Goal: Task Accomplishment & Management: Manage account settings

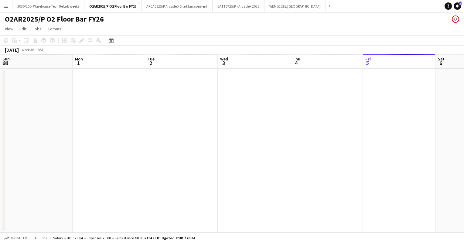
scroll to position [0, 171]
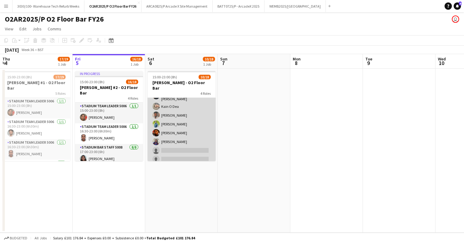
click at [175, 113] on app-card-role "Stadium Bar Staff 5008 1A [DATE] 17:00-23:00 (6h) [PERSON_NAME] [PERSON_NAME] O…" at bounding box center [182, 123] width 68 height 84
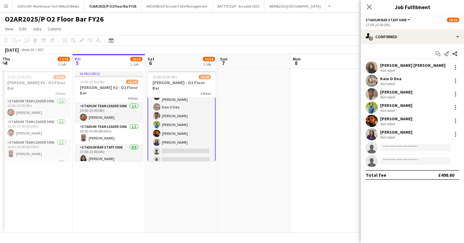
scroll to position [58, 0]
click at [455, 107] on div at bounding box center [455, 107] width 1 height 1
click at [429, 171] on button "Remove" at bounding box center [435, 177] width 47 height 15
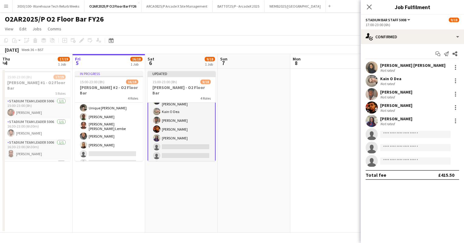
click at [112, 123] on app-card-role "Stadium Bar Staff 5008 3A [DATE] 18:00-23:00 (5h) [PERSON_NAME] Unique [PERSON_…" at bounding box center [109, 126] width 68 height 84
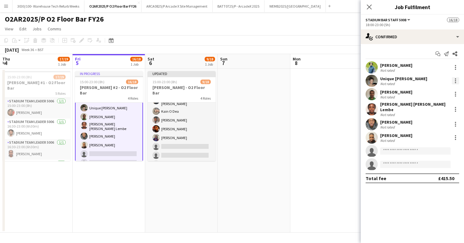
click at [455, 80] on div at bounding box center [455, 80] width 7 height 7
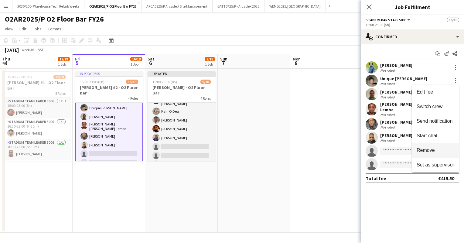
click at [429, 154] on button "Remove" at bounding box center [435, 150] width 47 height 15
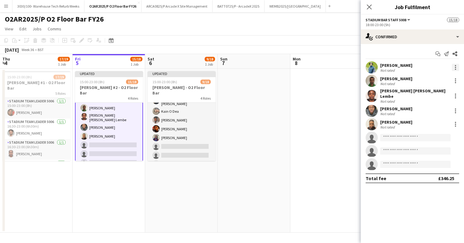
click at [455, 67] on div at bounding box center [455, 67] width 1 height 1
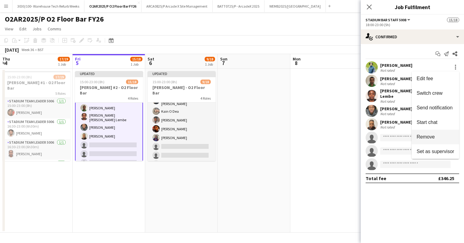
click at [429, 135] on span "Remove" at bounding box center [426, 136] width 18 height 5
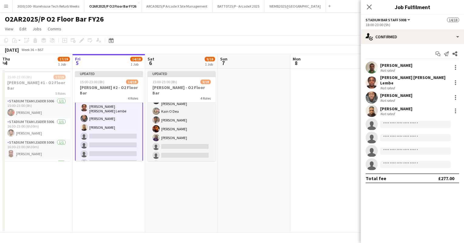
click at [310, 120] on app-date-cell at bounding box center [326, 151] width 73 height 164
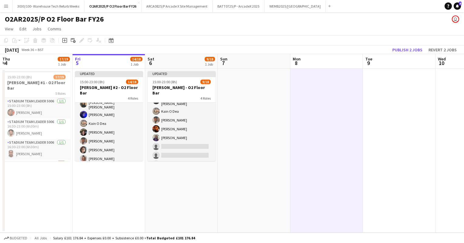
scroll to position [63, 0]
click at [408, 49] on button "Publish 2 jobs" at bounding box center [407, 50] width 35 height 8
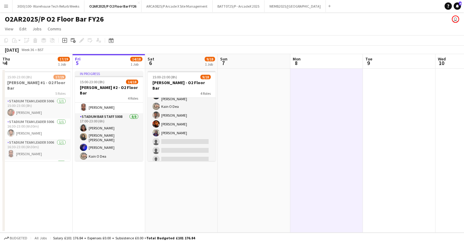
scroll to position [144, 0]
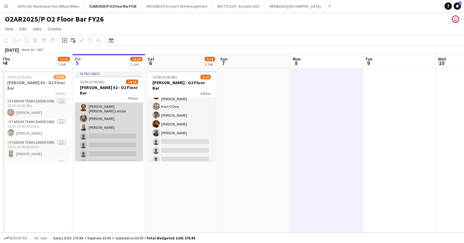
click at [114, 134] on app-card-role "Stadium Bar Staff 5008 3A [DATE] 18:00-23:00 (5h) [PERSON_NAME] [PERSON_NAME] […" at bounding box center [109, 126] width 68 height 84
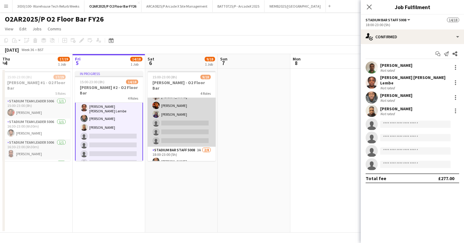
scroll to position [75, 0]
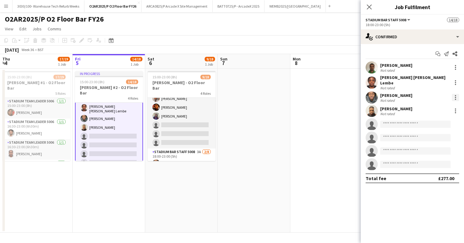
click at [455, 97] on div at bounding box center [455, 97] width 1 height 1
click at [434, 166] on button "Remove" at bounding box center [435, 163] width 47 height 15
click at [313, 39] on app-toolbar "Copy Paste Paste Ctrl+V Paste with crew Ctrl+Shift+V Paste linked Job [GEOGRAPH…" at bounding box center [232, 40] width 464 height 10
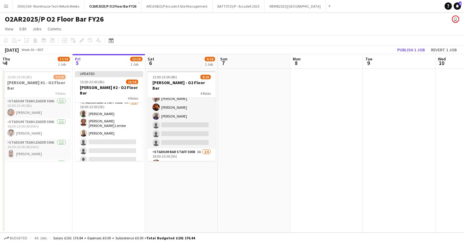
scroll to position [129, 0]
click at [412, 49] on button "Publish 1 job" at bounding box center [411, 50] width 32 height 8
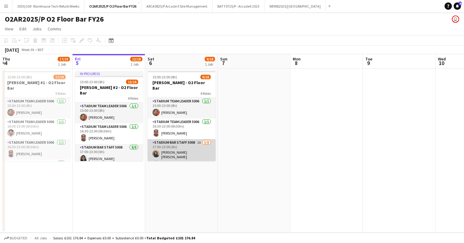
scroll to position [0, 0]
click at [290, 35] on app-toolbar "Copy Paste Paste Ctrl+V Paste with crew Ctrl+Shift+V Paste linked Job [GEOGRAPH…" at bounding box center [232, 40] width 464 height 10
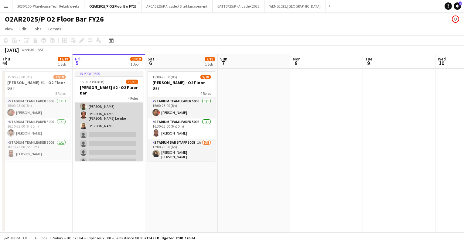
click at [106, 128] on app-card-role "Stadium Bar Staff 5008 3A [DATE] 18:00-23:00 (5h) [PERSON_NAME] [PERSON_NAME] […" at bounding box center [109, 134] width 68 height 84
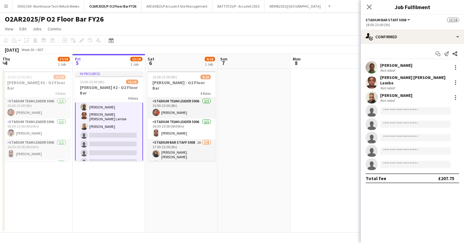
scroll to position [137, 0]
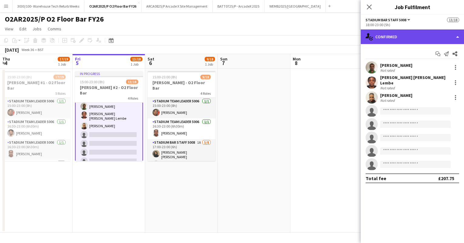
click at [426, 41] on div "single-neutral-actions-check-2 Confirmed" at bounding box center [412, 36] width 103 height 15
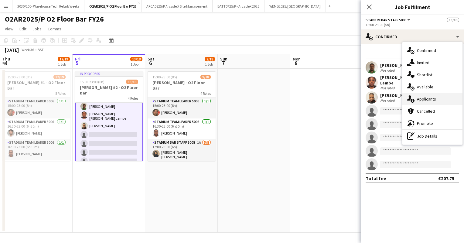
click at [436, 101] on div "single-neutral-actions-information Applicants" at bounding box center [432, 99] width 60 height 12
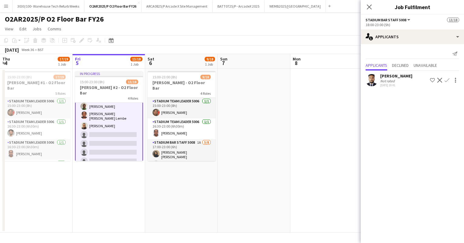
click at [301, 38] on app-toolbar "Copy Paste Paste Ctrl+V Paste with crew Ctrl+Shift+V Paste linked Job [GEOGRAPH…" at bounding box center [232, 40] width 464 height 10
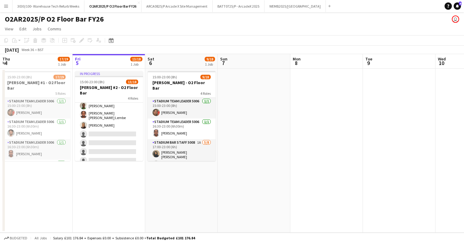
scroll to position [136, 0]
